Goal: Task Accomplishment & Management: Use online tool/utility

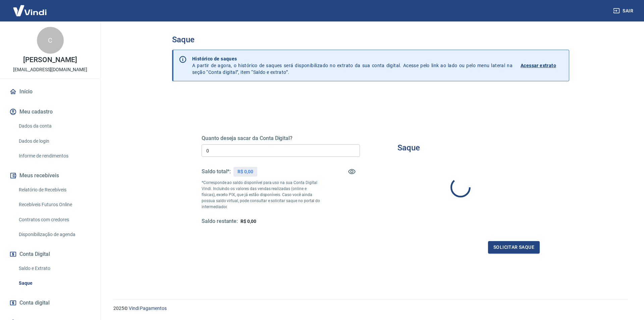
type input "R$ 0,00"
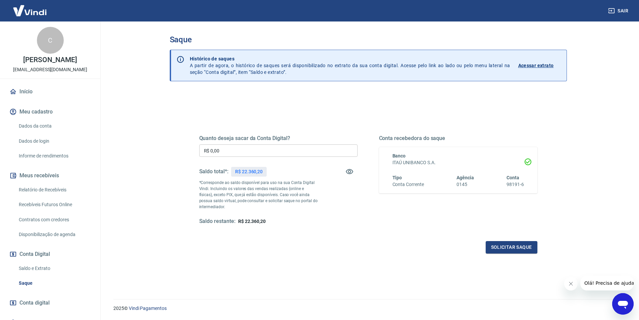
click at [146, 146] on main "Saque Histórico de saques A partir de agora, o histórico de saques será disponi…" at bounding box center [368, 170] width 542 height 298
